Goal: Transaction & Acquisition: Register for event/course

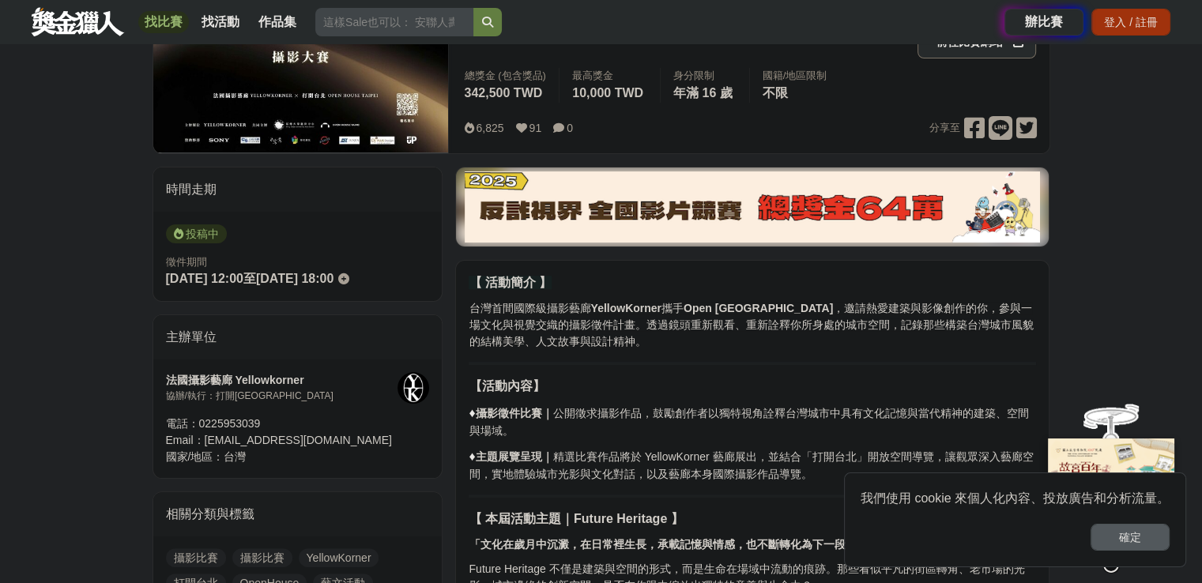
scroll to position [146, 0]
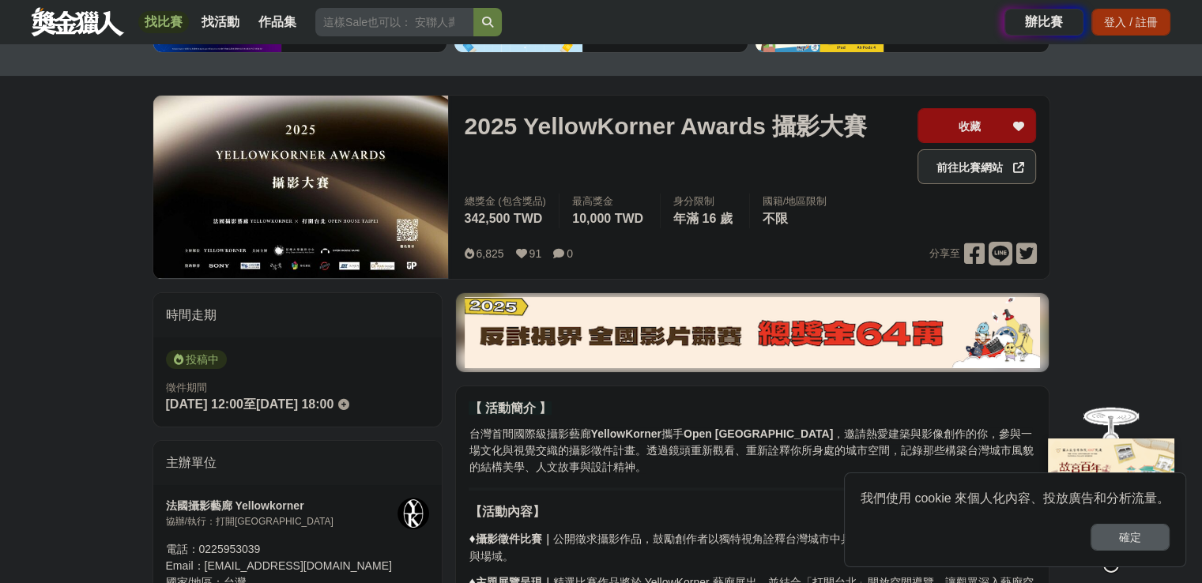
click at [358, 165] on img at bounding box center [301, 187] width 296 height 183
click at [275, 232] on img at bounding box center [301, 187] width 296 height 183
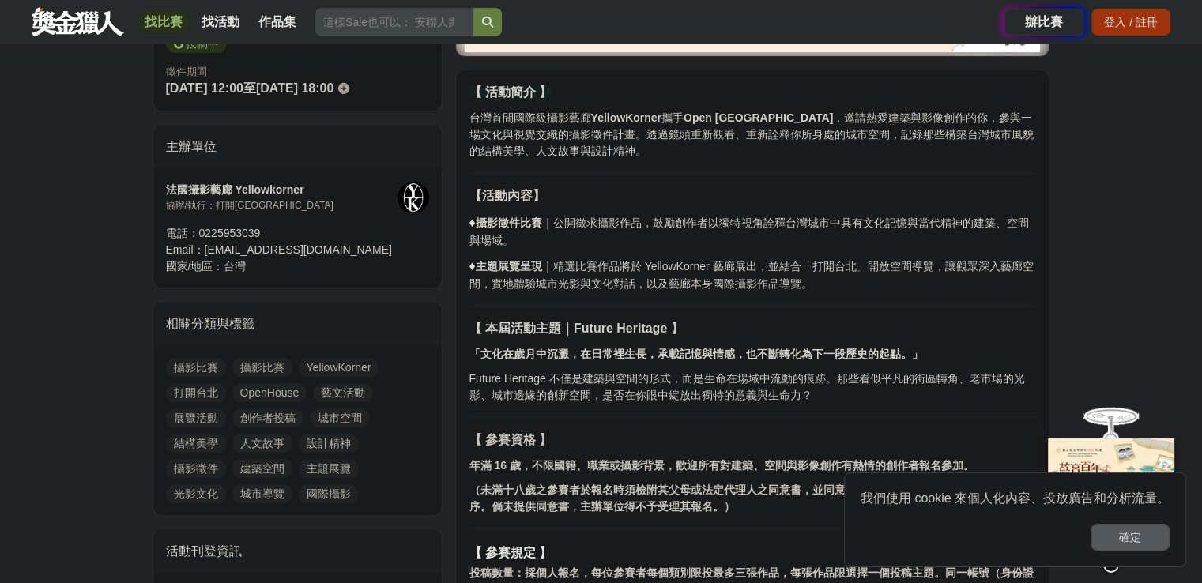
scroll to position [779, 0]
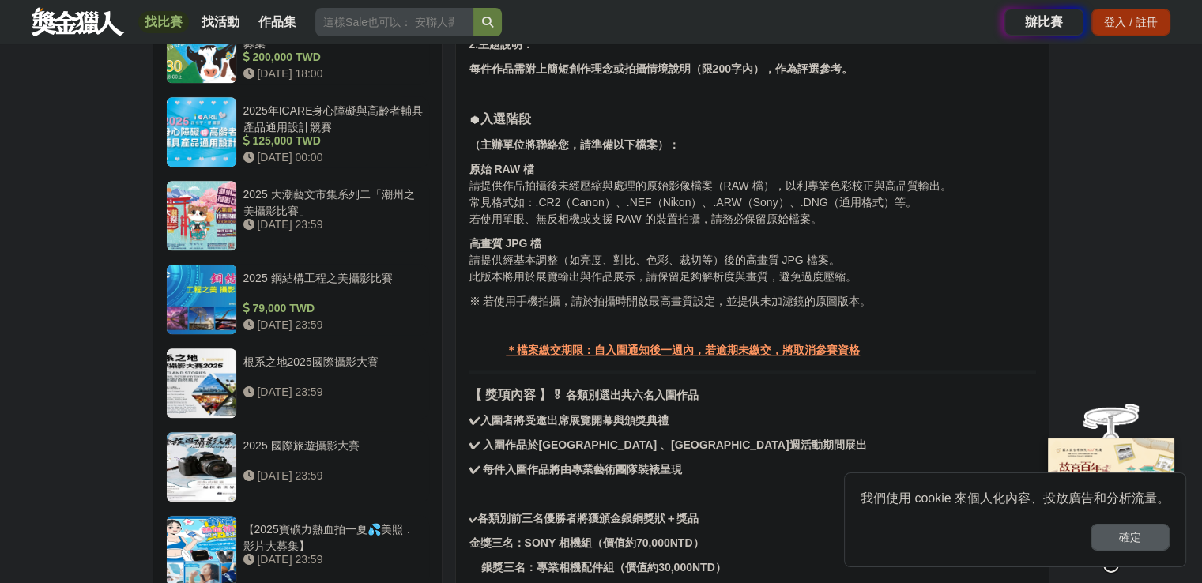
scroll to position [1648, 0]
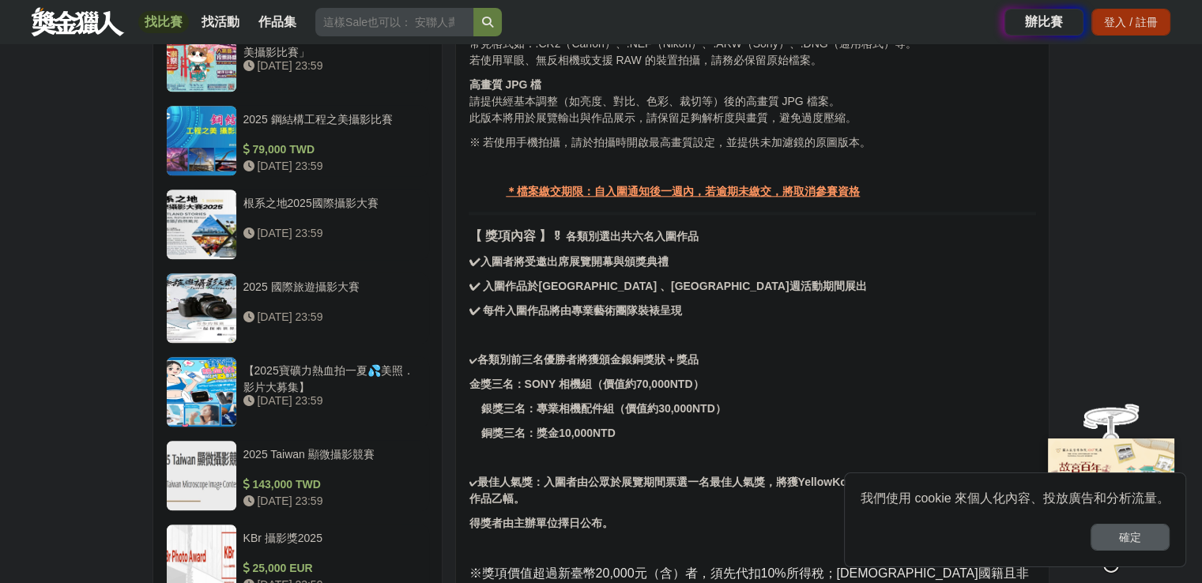
click at [0, 325] on div "大家都在看 2025高通台灣AI黑客松 [DATE] 23:59 好竹意租稅圖卡創作比賽 [DATE] 17:00 雲林 TPASS 熱門景點＆秘境蒐羅挑戰賽…" at bounding box center [601, 246] width 1202 height 3634
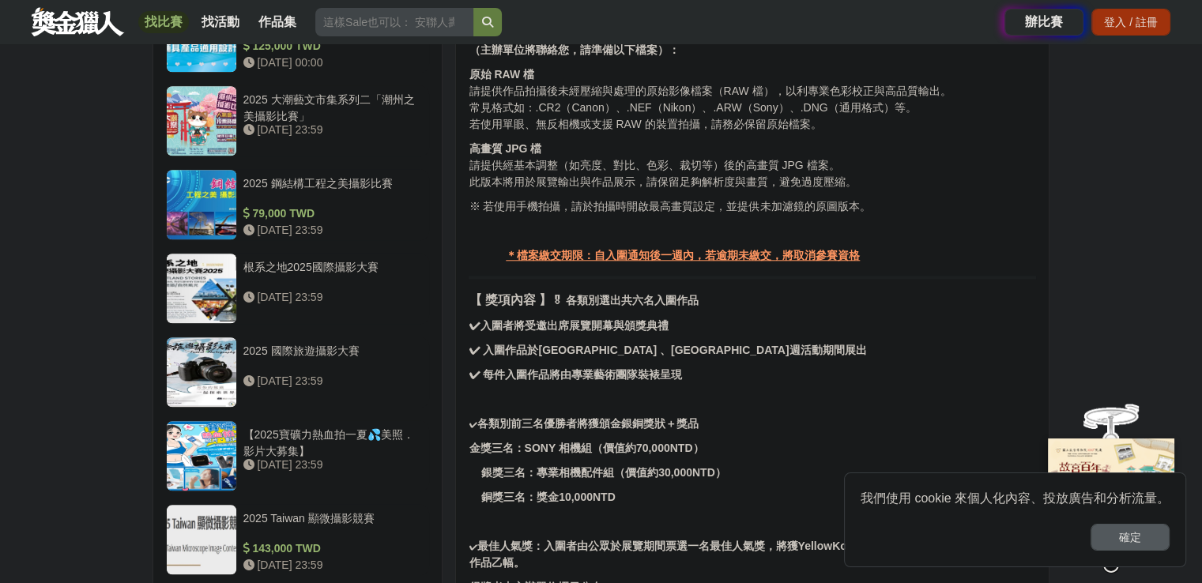
scroll to position [1579, 0]
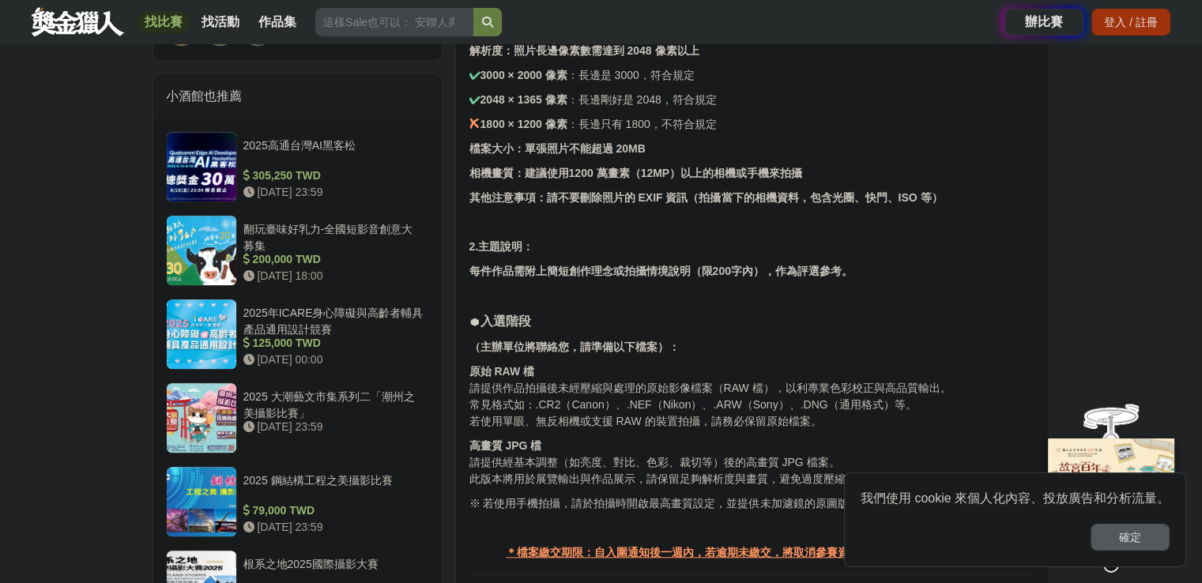
drag, startPoint x: 715, startPoint y: 447, endPoint x: 703, endPoint y: 296, distance: 151.4
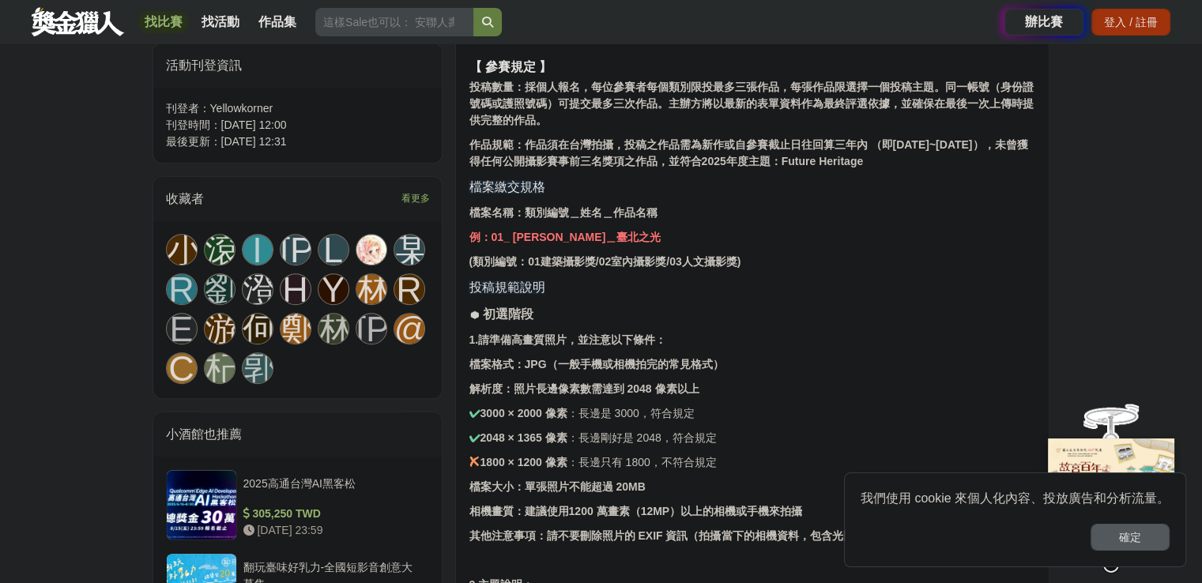
scroll to position [945, 0]
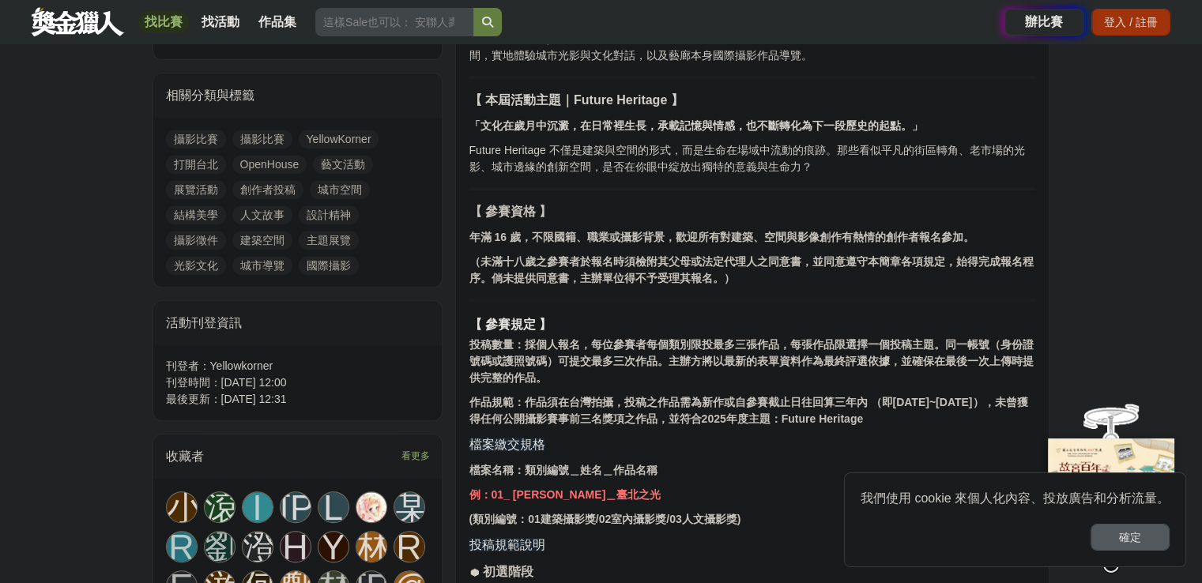
drag, startPoint x: 761, startPoint y: 263, endPoint x: 778, endPoint y: 197, distance: 68.4
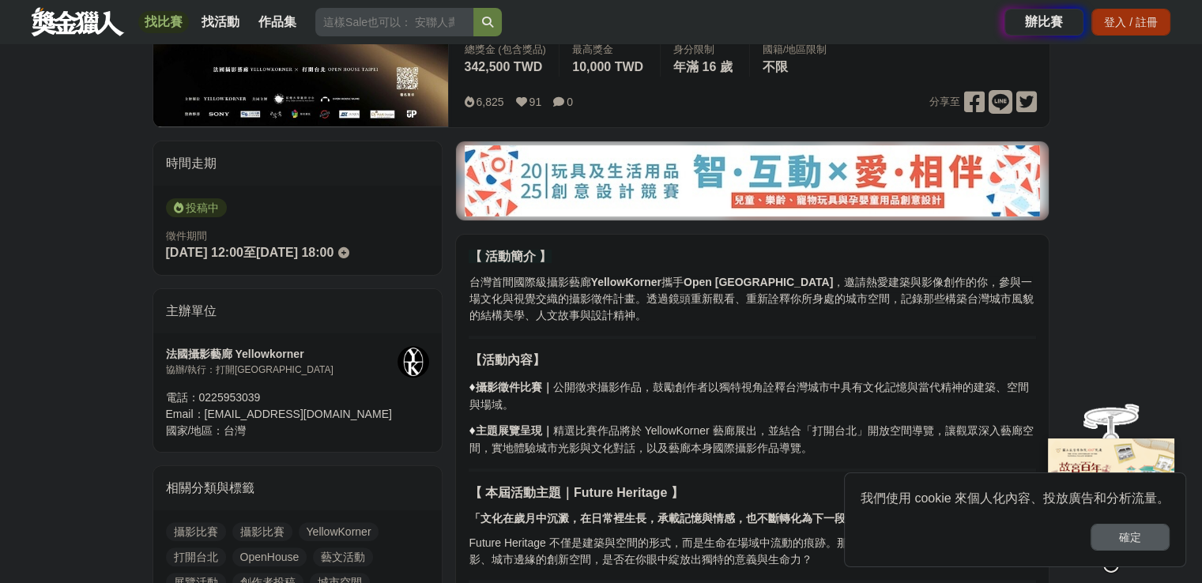
scroll to position [122, 0]
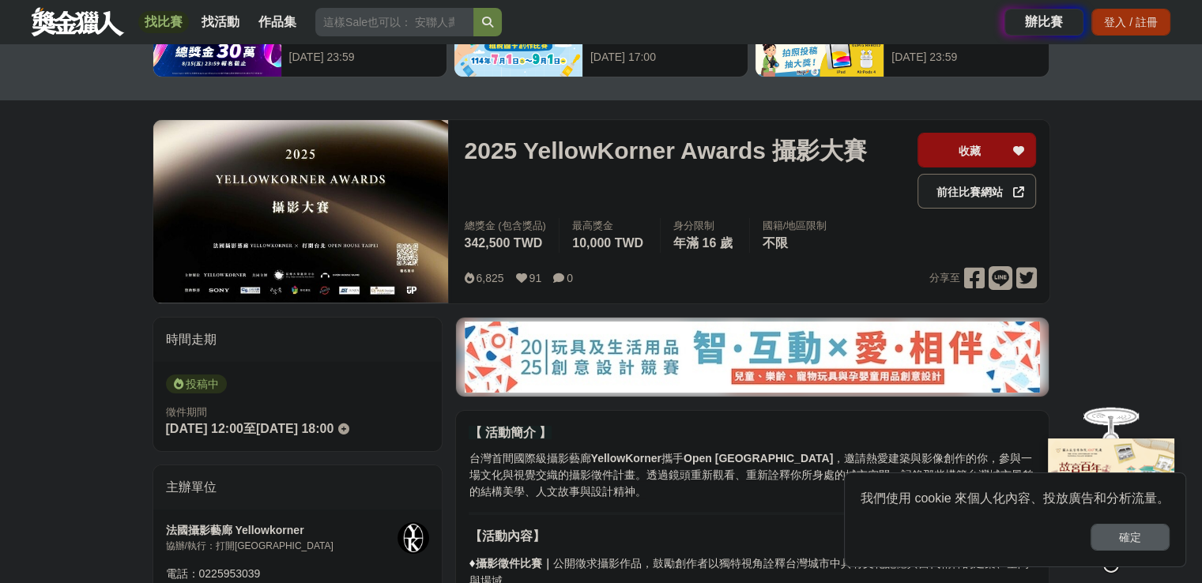
click at [923, 181] on link "前往比賽網站" at bounding box center [977, 191] width 119 height 35
